Goal: Information Seeking & Learning: Learn about a topic

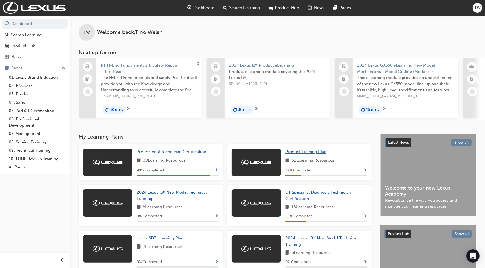
click at [309, 154] on span "Product Training Plan" at bounding box center [306, 151] width 41 height 5
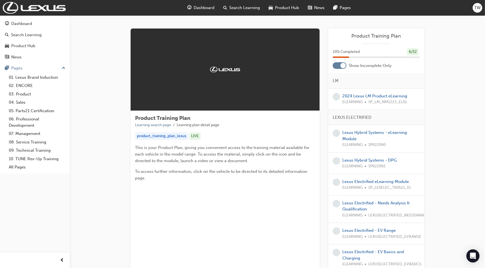
click at [343, 65] on div at bounding box center [343, 65] width 5 height 5
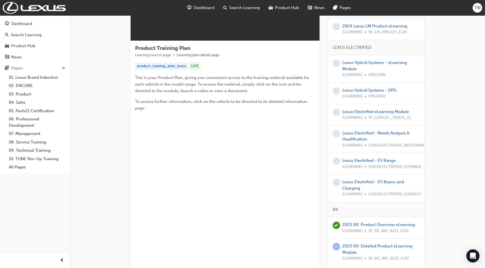
scroll to position [137, 0]
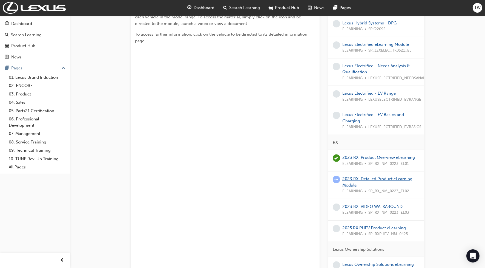
click at [376, 180] on link "2023 RX: Detailed Product eLearning Module" at bounding box center [378, 181] width 70 height 11
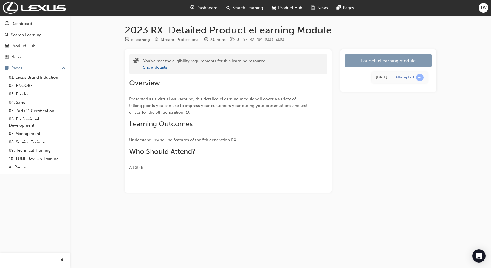
click at [361, 63] on link "Launch eLearning module" at bounding box center [388, 61] width 87 height 14
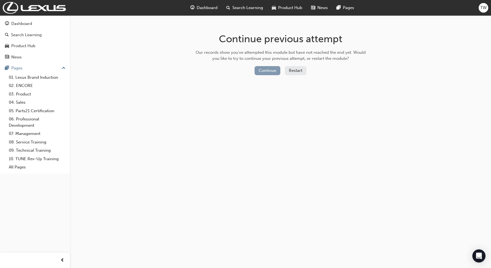
click at [264, 71] on button "Continue" at bounding box center [267, 70] width 26 height 9
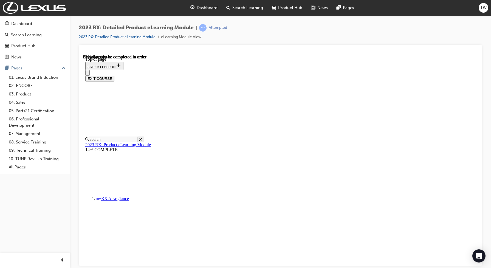
scroll to position [763, 0]
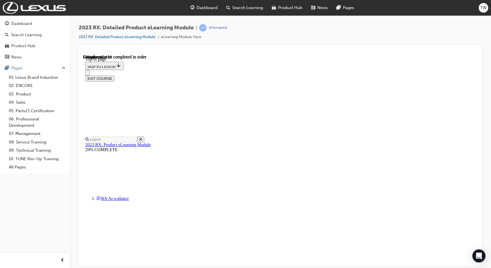
scroll to position [21, 0]
